Goal: Transaction & Acquisition: Subscribe to service/newsletter

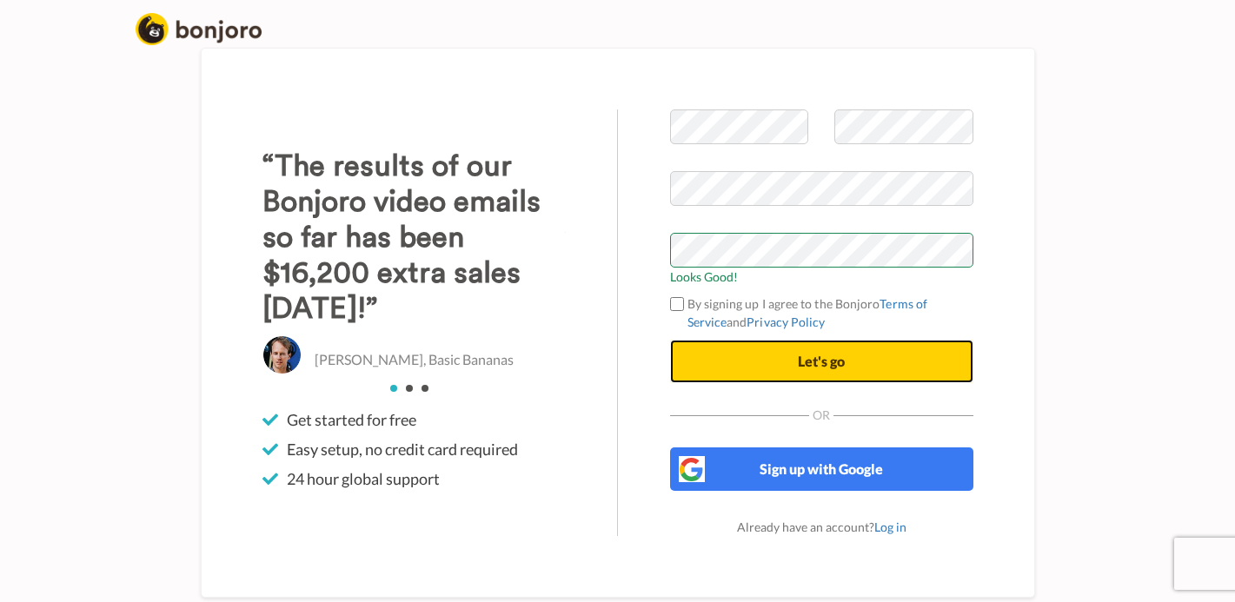
click at [707, 360] on button "Let's go" at bounding box center [821, 361] width 303 height 43
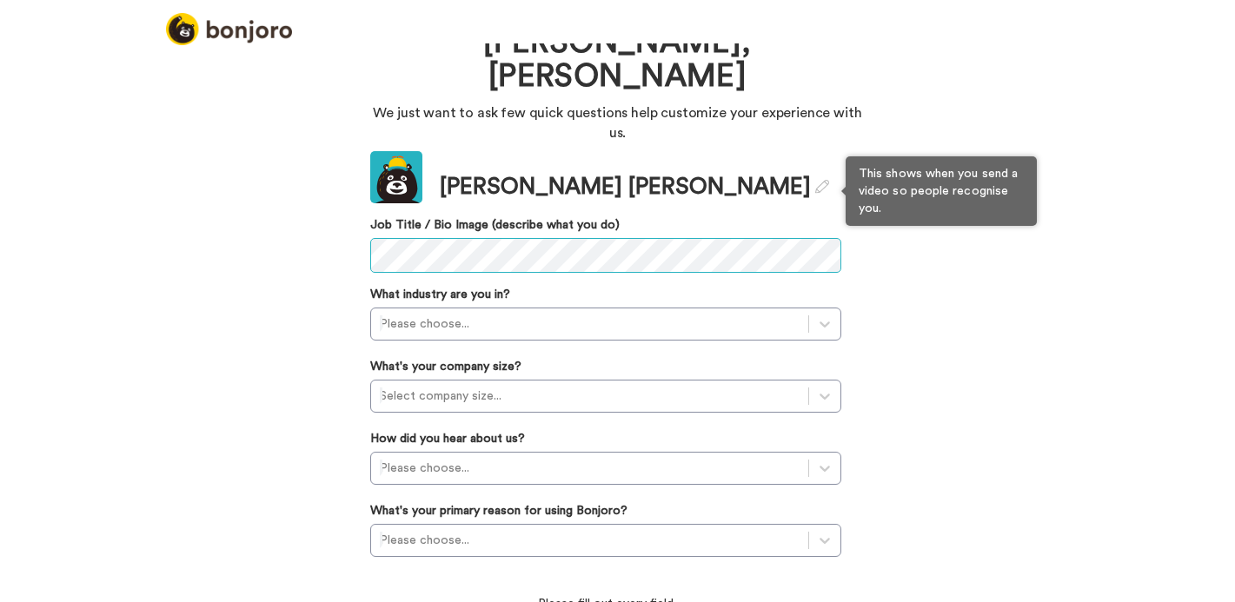
scroll to position [72, 0]
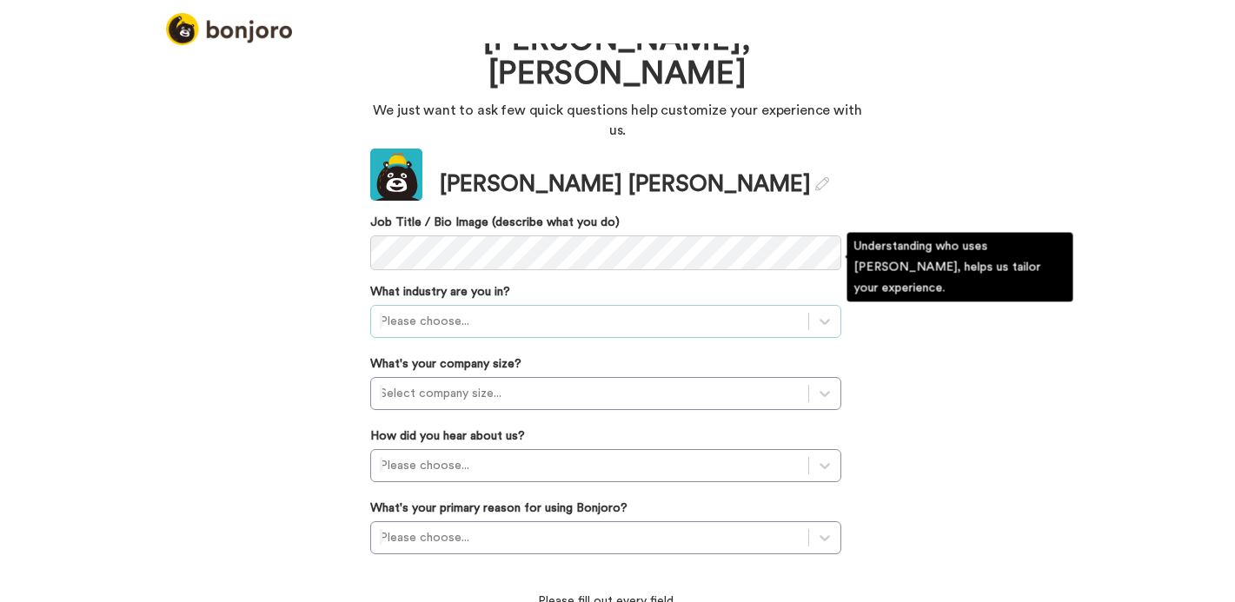
click at [503, 311] on div at bounding box center [590, 321] width 420 height 21
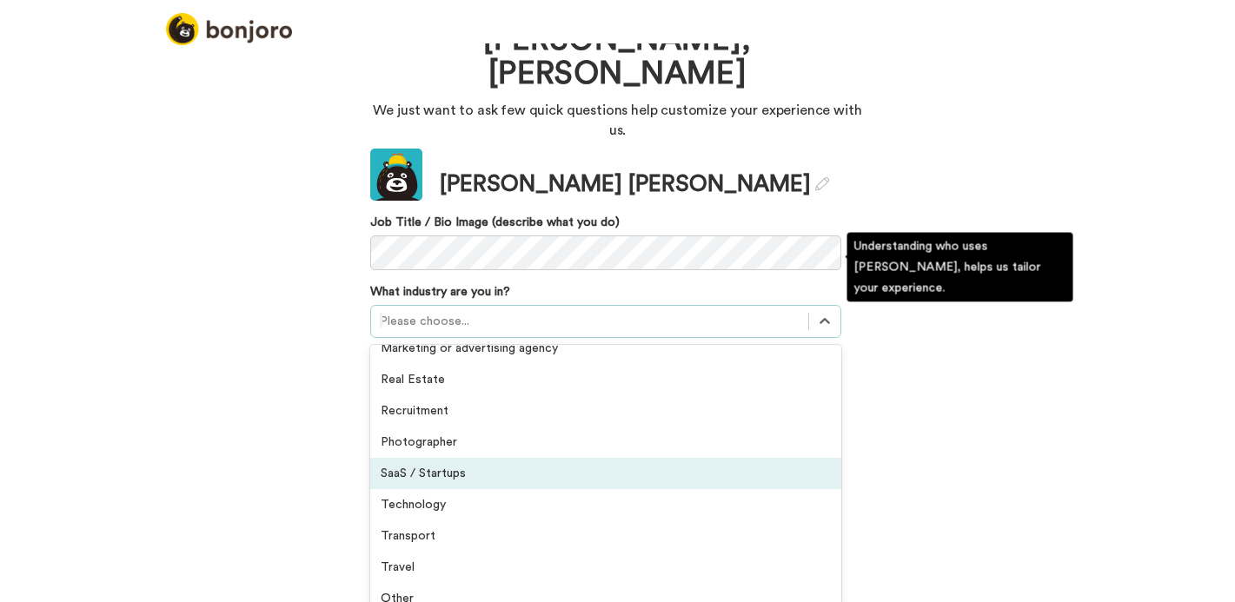
scroll to position [0, 0]
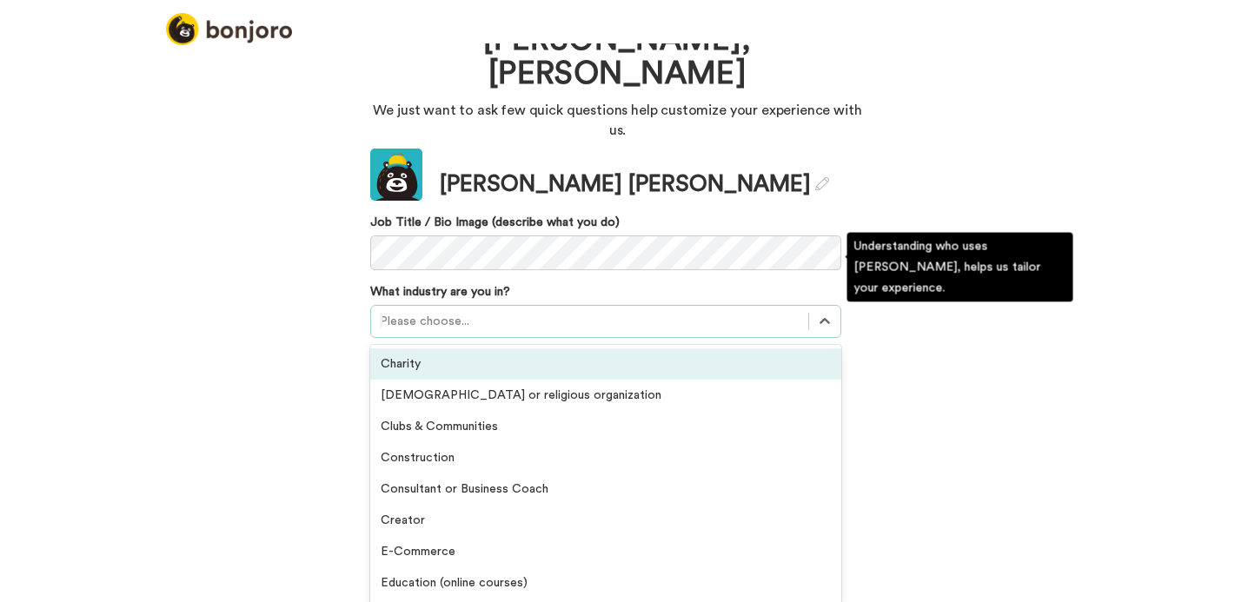
click at [474, 349] on div "Charity" at bounding box center [605, 364] width 471 height 31
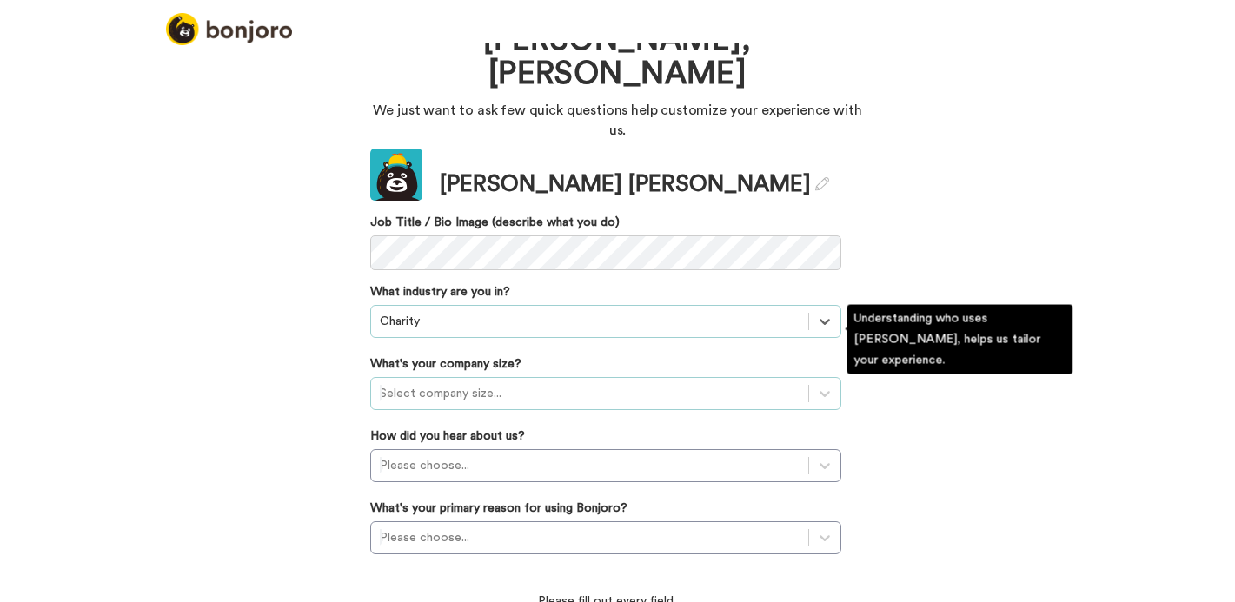
click at [481, 383] on div at bounding box center [590, 393] width 420 height 21
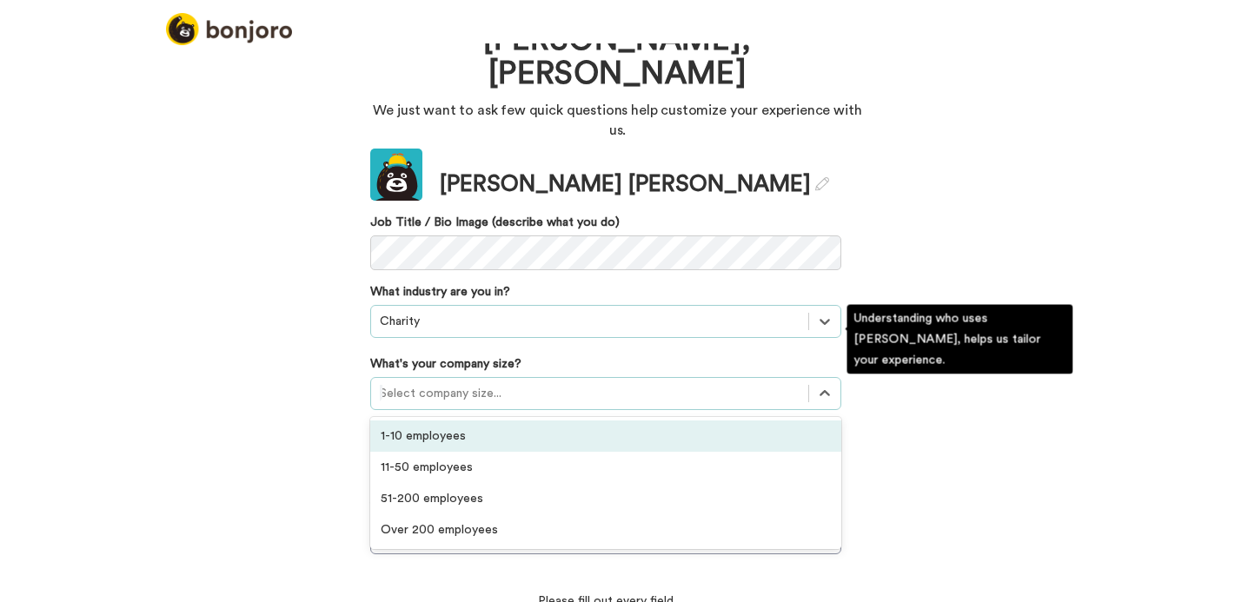
click at [475, 421] on div "1-10 employees" at bounding box center [605, 436] width 471 height 31
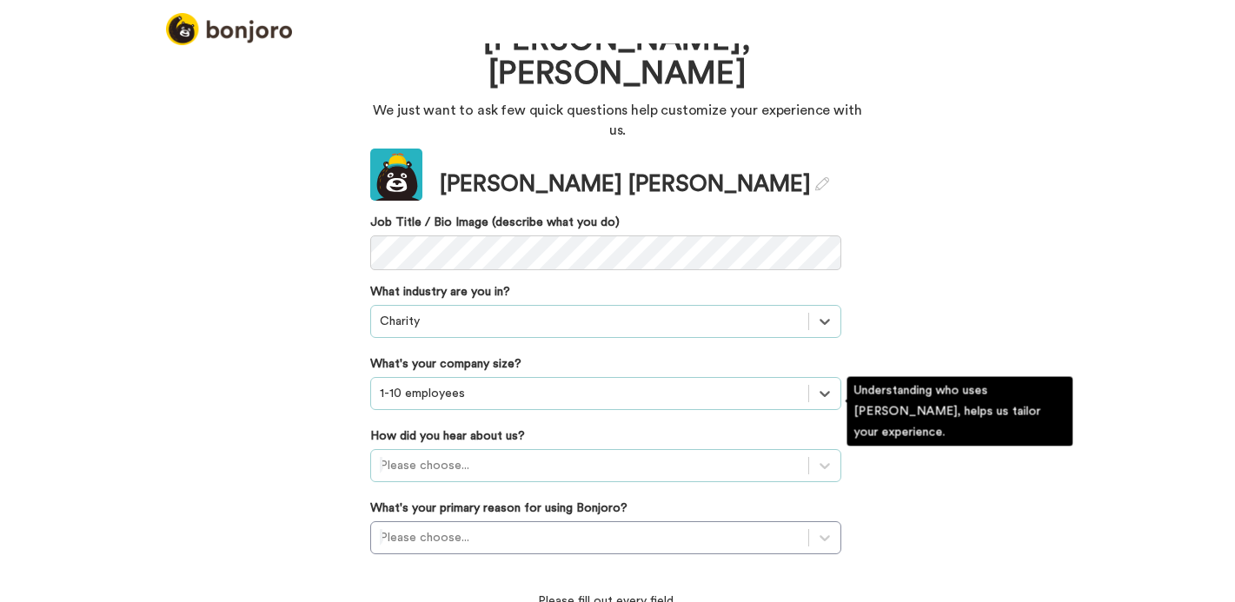
click at [484, 449] on div "Please choose..." at bounding box center [605, 465] width 471 height 33
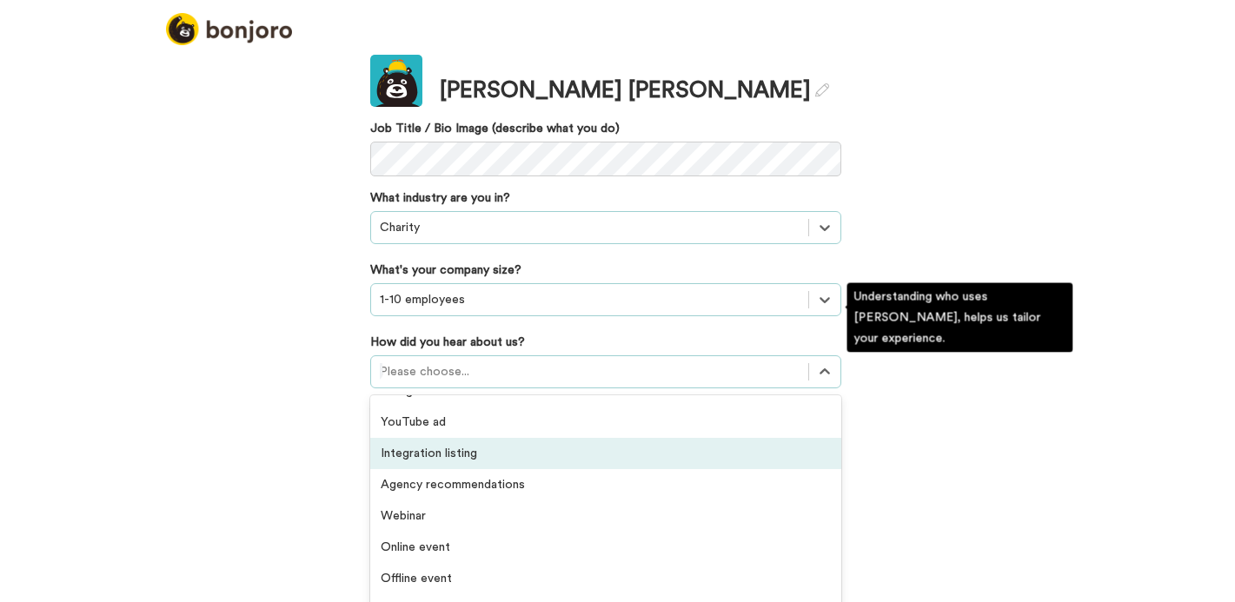
scroll to position [372, 0]
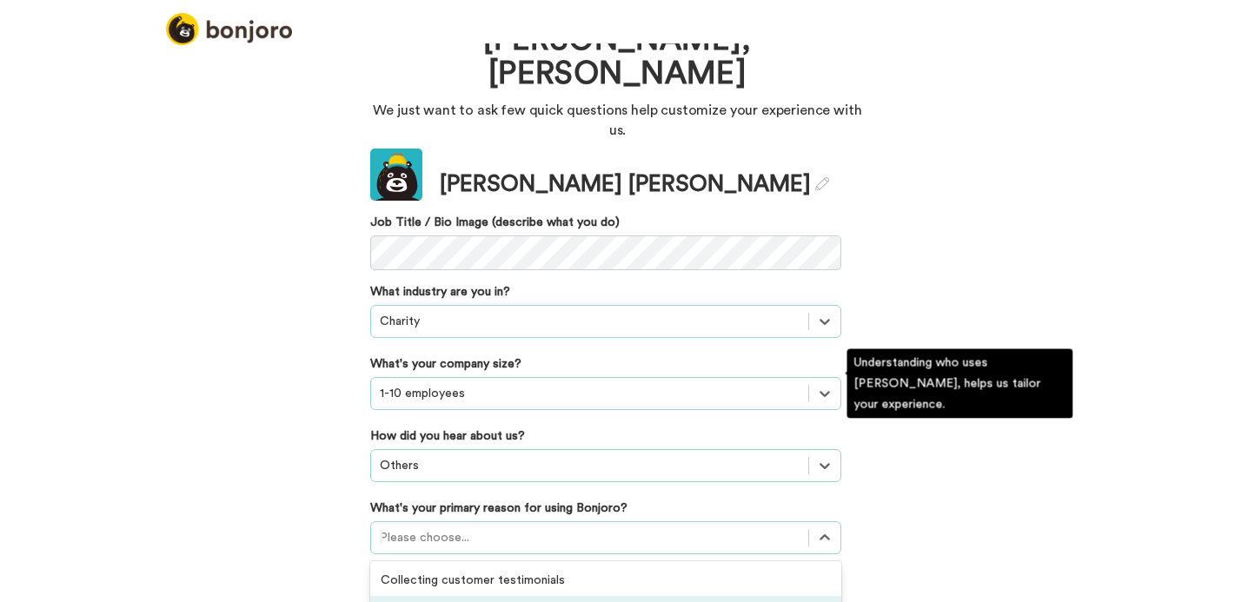
scroll to position [172, 0]
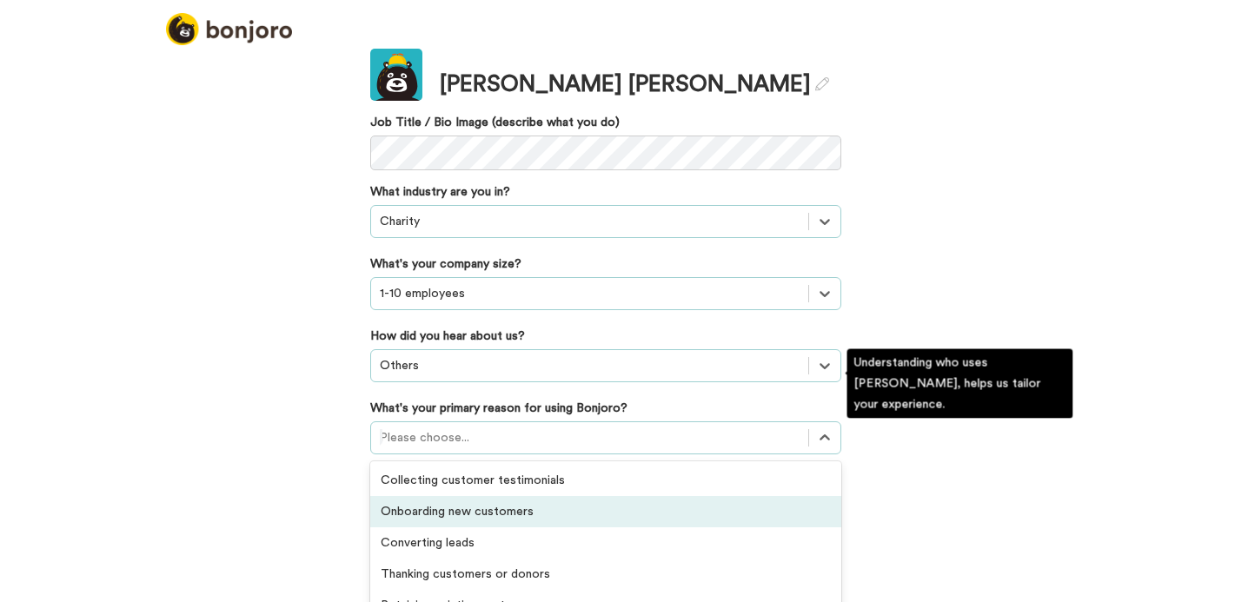
click at [543, 455] on div "option Onboarding new customers focused, 2 of 6. 6 results available. Use Up an…" at bounding box center [605, 438] width 471 height 33
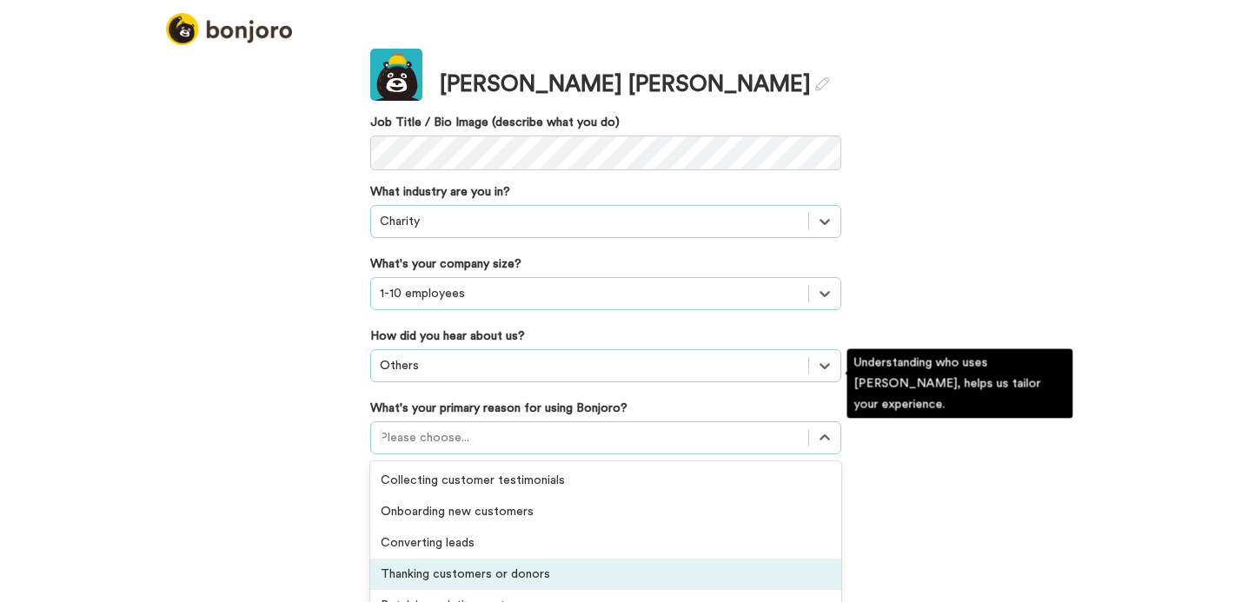
click at [602, 559] on div "Thanking customers or donors" at bounding box center [605, 574] width 471 height 31
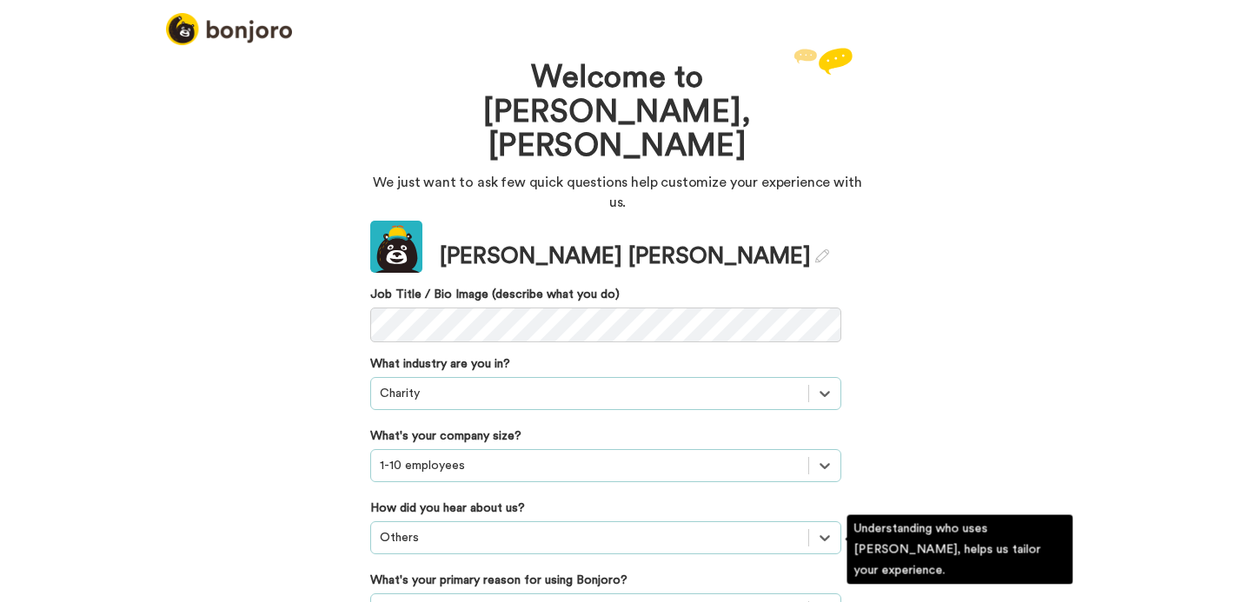
scroll to position [46, 0]
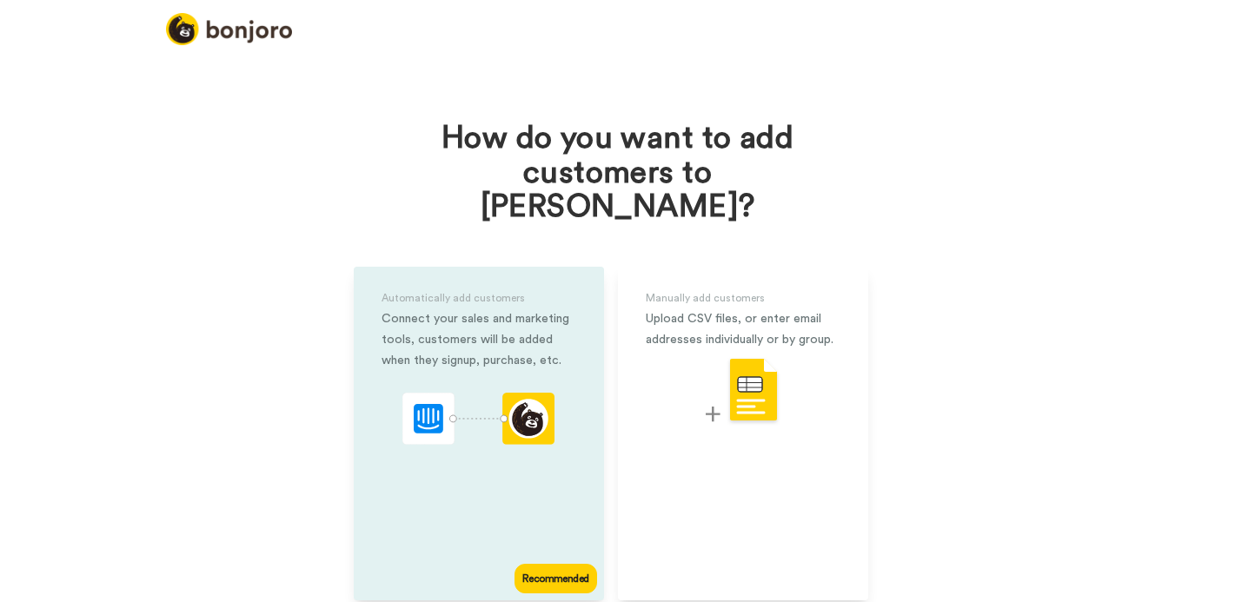
click at [480, 319] on div "Connect your sales and marketing tools, customers will be added when they signu…" at bounding box center [479, 340] width 195 height 63
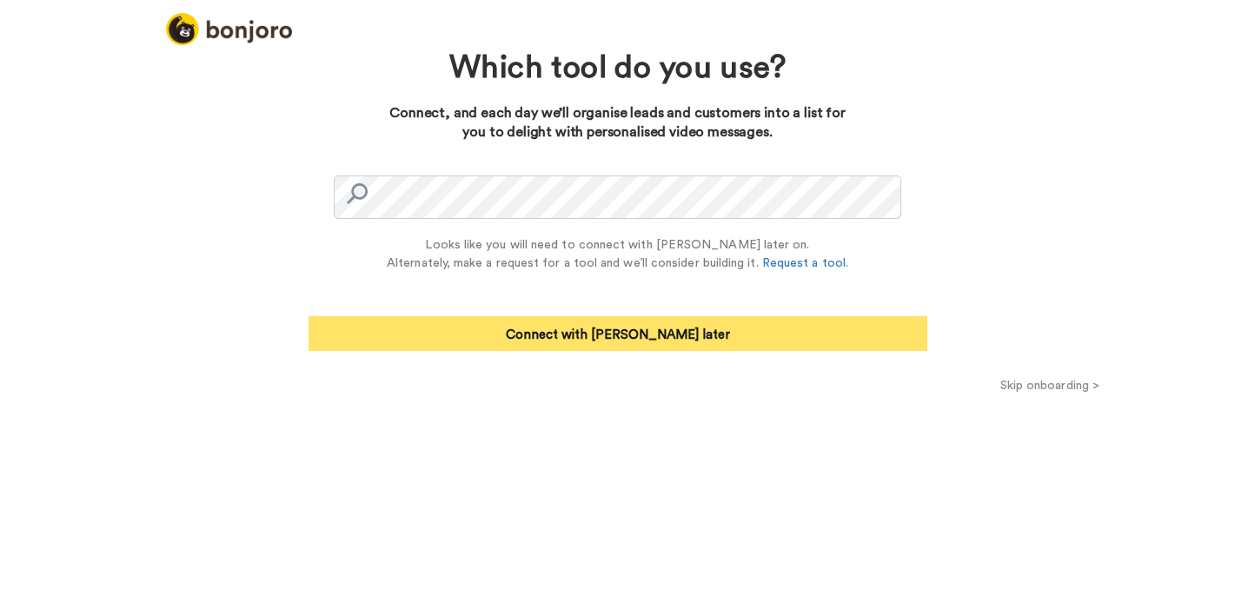
click at [631, 340] on button "Connect with Zapier later" at bounding box center [618, 333] width 619 height 35
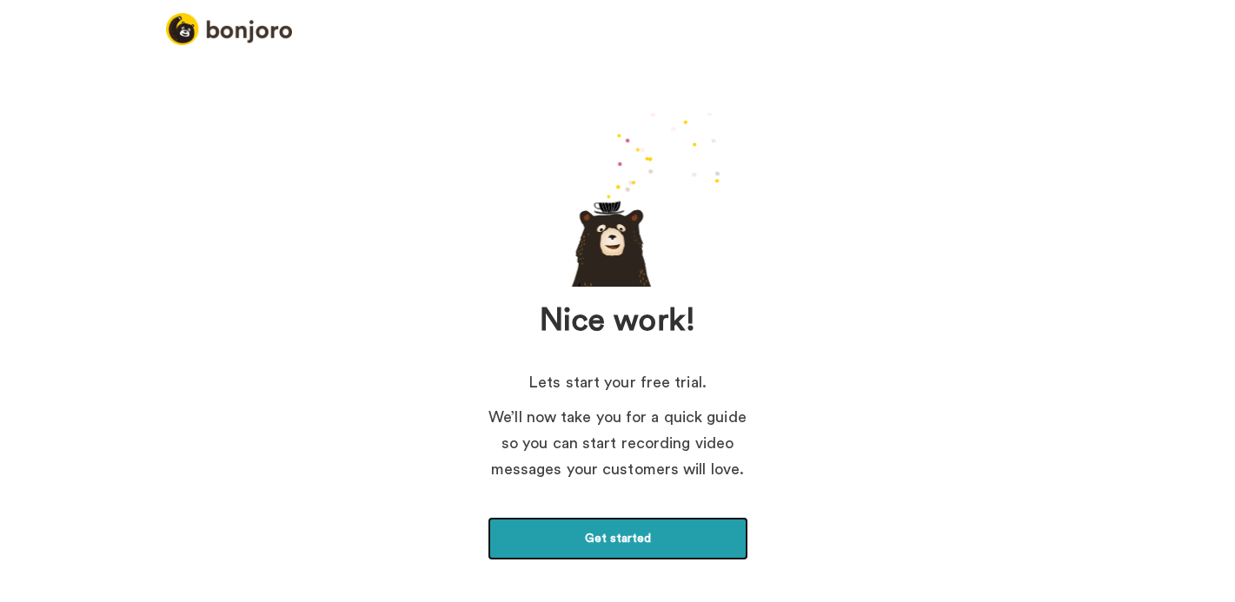
click at [655, 541] on link "Get started" at bounding box center [618, 538] width 261 height 43
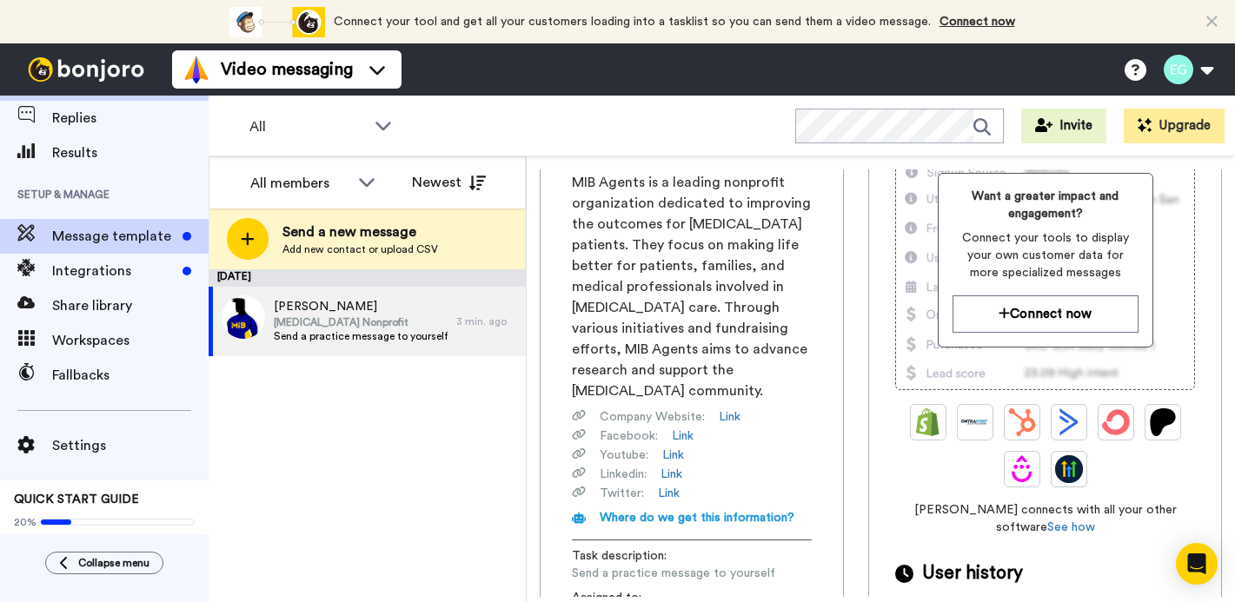
scroll to position [86, 0]
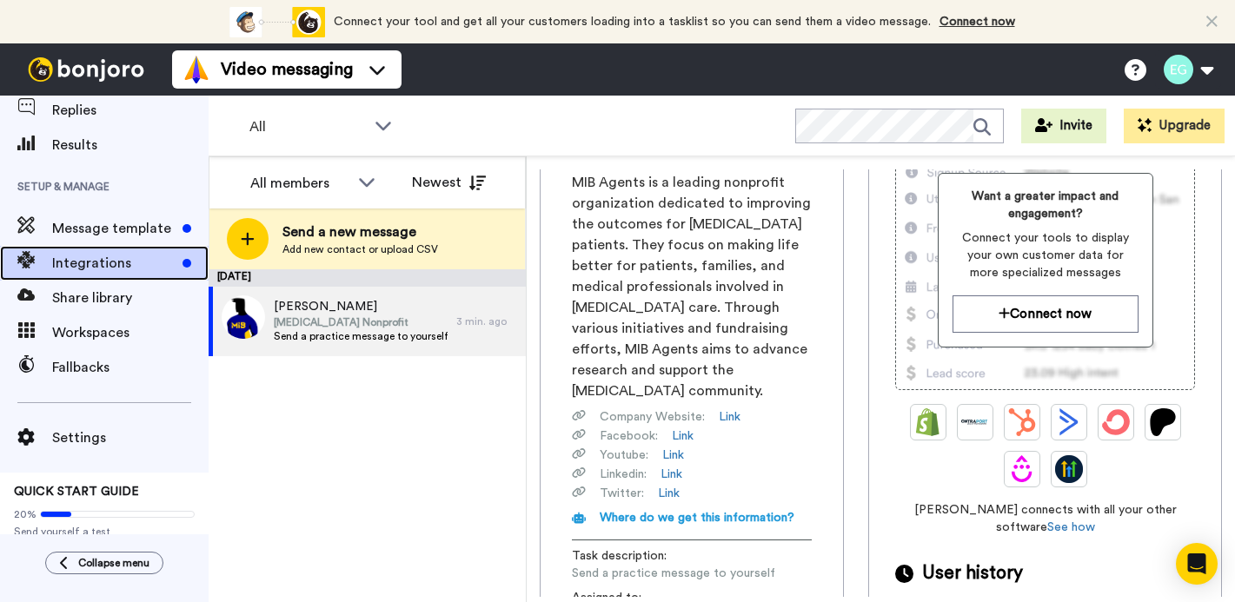
click at [115, 278] on div "Integrations" at bounding box center [104, 263] width 209 height 35
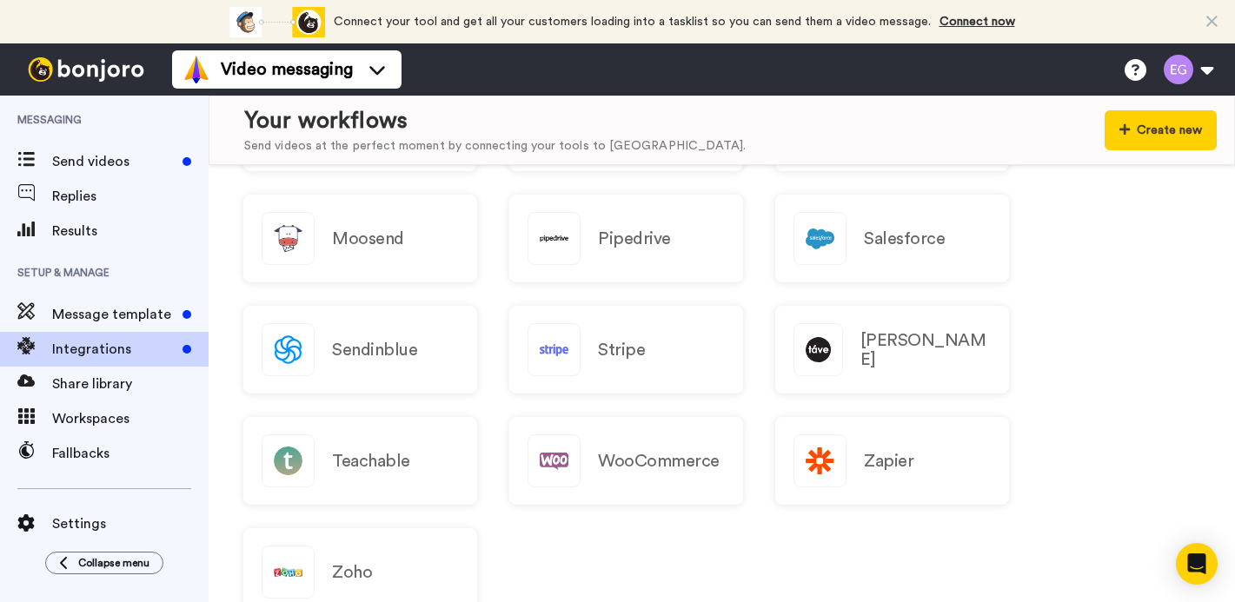
scroll to position [1793, 0]
